Goal: Task Accomplishment & Management: Manage account settings

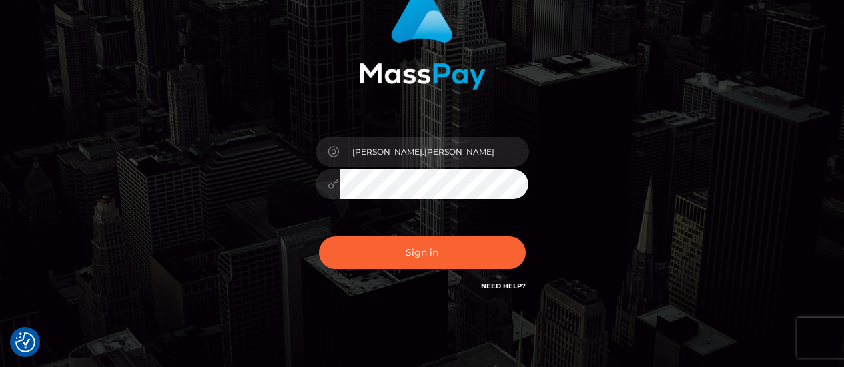
scroll to position [133, 0]
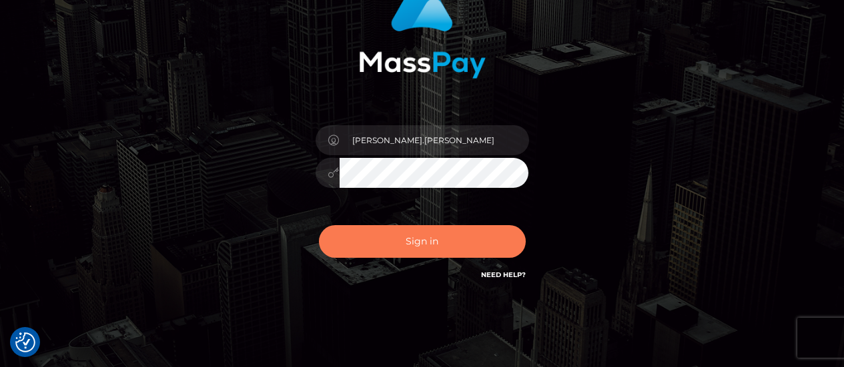
click at [437, 236] on button "Sign in" at bounding box center [422, 241] width 207 height 33
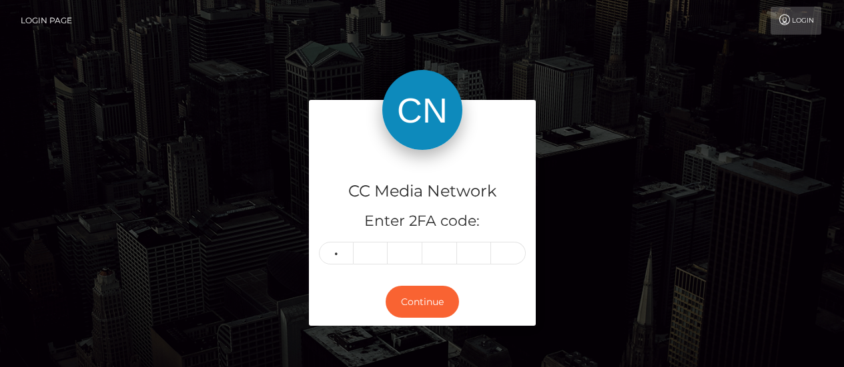
type input "8"
type input "0"
type input "4"
type input "2"
type input "9"
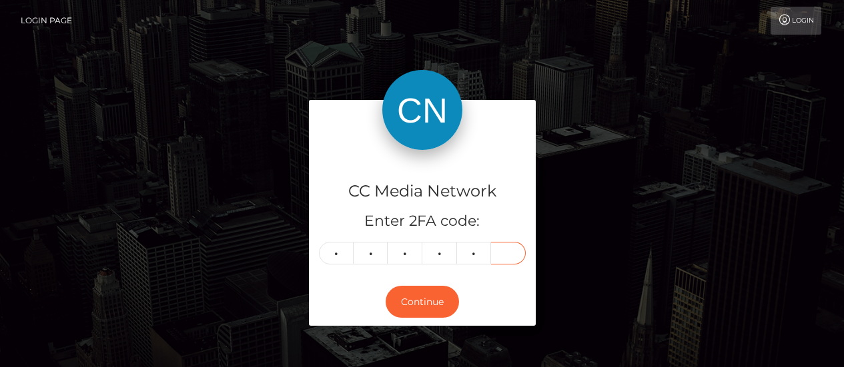
type input "3"
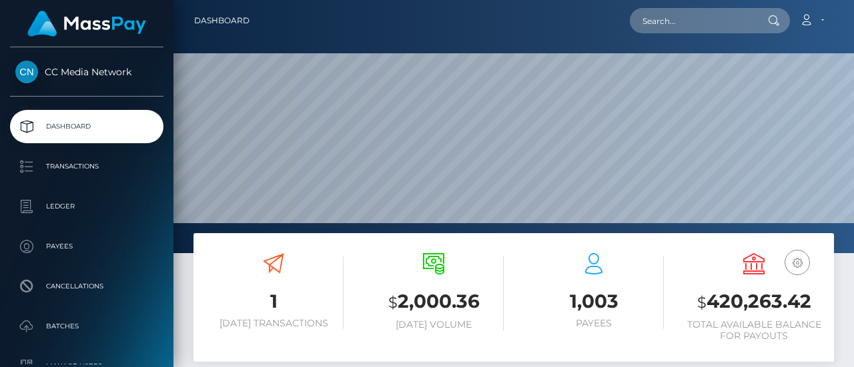
scroll to position [236, 200]
